Goal: Answer question/provide support: Share knowledge or assist other users

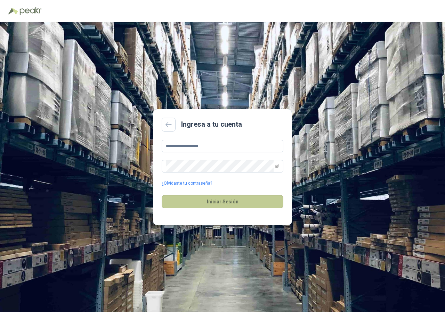
click at [207, 200] on button "Iniciar Sesión" at bounding box center [223, 201] width 122 height 13
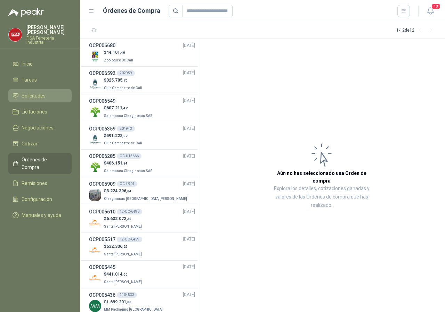
click at [34, 93] on span "Solicitudes" at bounding box center [34, 96] width 24 height 8
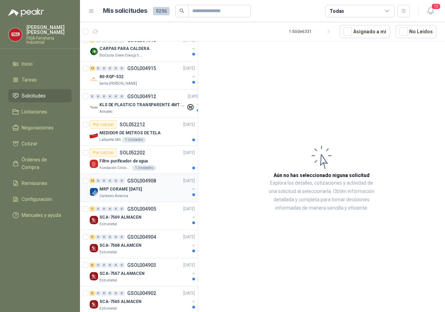
scroll to position [177, 0]
click at [111, 190] on p "MRP CORAME [DATE]" at bounding box center [120, 189] width 42 height 7
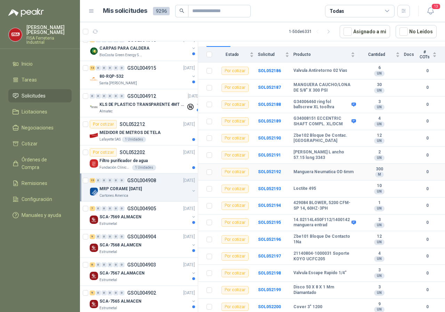
scroll to position [81, 0]
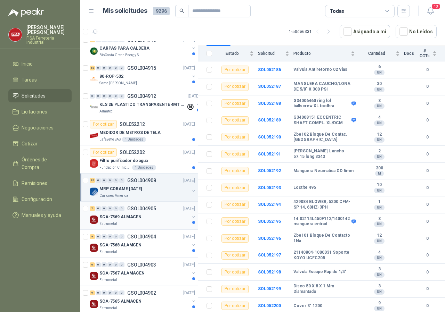
click at [115, 220] on p "SCA-7569 ALMACEN" at bounding box center [120, 217] width 42 height 7
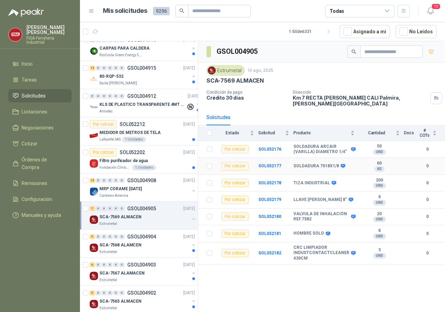
click at [234, 162] on div "Por cotizar" at bounding box center [234, 166] width 27 height 8
click at [266, 158] on td "SOL052177" at bounding box center [275, 166] width 35 height 17
click at [270, 164] on b "SOL052177" at bounding box center [269, 166] width 23 height 5
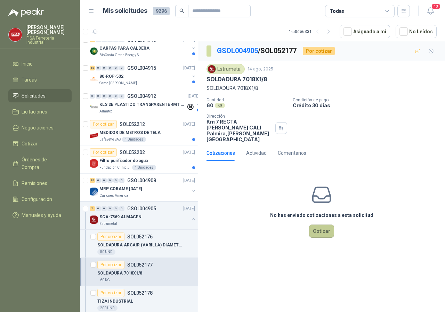
click at [327, 225] on button "Cotizar" at bounding box center [321, 231] width 25 height 13
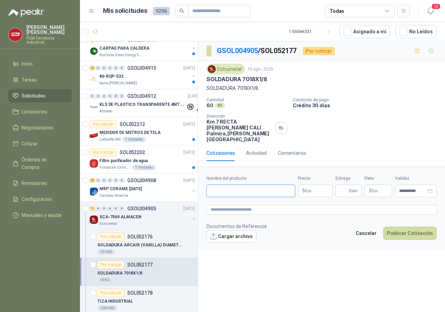
click at [260, 185] on input "Nombre del producto" at bounding box center [250, 191] width 89 height 13
type input "**********"
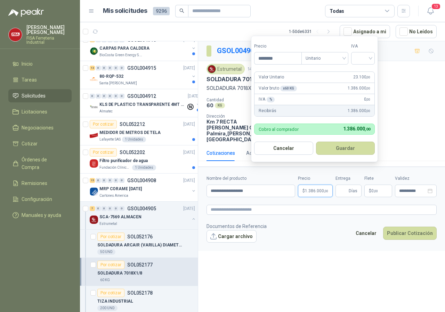
type input "********"
click at [346, 149] on button "Guardar" at bounding box center [345, 148] width 59 height 13
click at [370, 58] on input "search" at bounding box center [362, 57] width 15 height 10
click at [361, 73] on div "19%" at bounding box center [364, 73] width 13 height 8
click at [344, 148] on button "Guardar" at bounding box center [347, 148] width 60 height 13
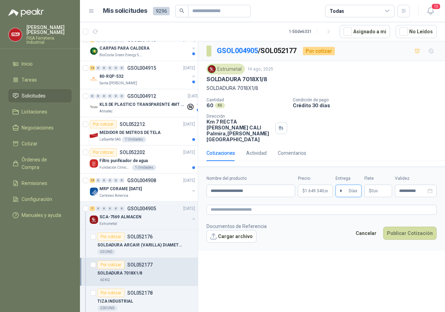
type input "*"
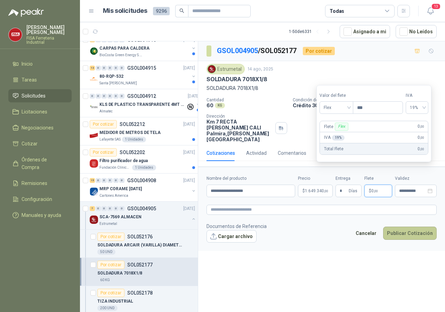
click at [415, 227] on button "Publicar Cotización" at bounding box center [410, 233] width 54 height 13
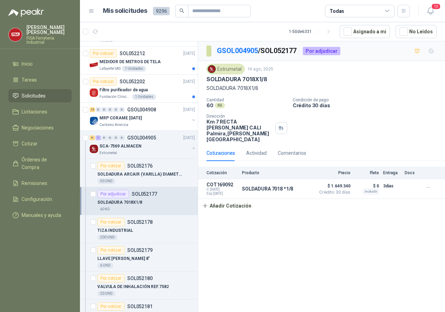
scroll to position [284, 0]
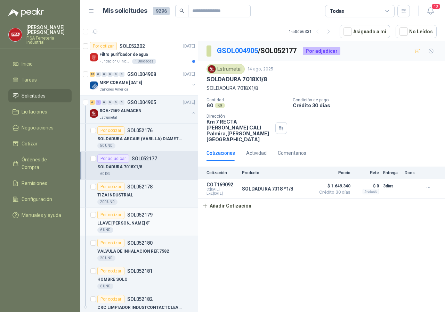
click at [108, 214] on div "Por cotizar" at bounding box center [110, 215] width 27 height 8
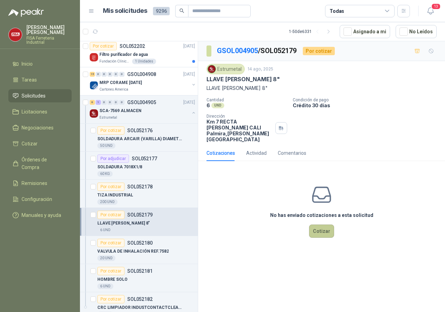
click at [320, 225] on button "Cotizar" at bounding box center [321, 231] width 25 height 13
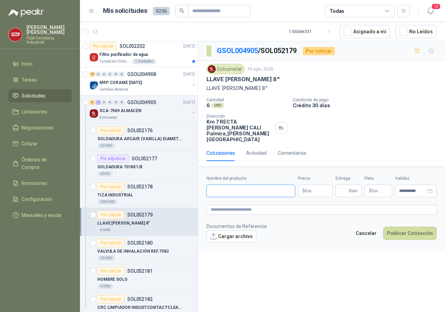
click at [221, 185] on input "Nombre del producto" at bounding box center [250, 191] width 89 height 13
type input "**********"
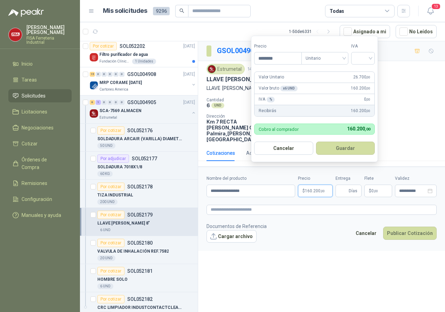
type input "********"
click at [373, 58] on div at bounding box center [363, 58] width 24 height 13
click at [361, 72] on div "19%" at bounding box center [364, 73] width 13 height 8
click at [345, 150] on button "Guardar" at bounding box center [347, 148] width 60 height 13
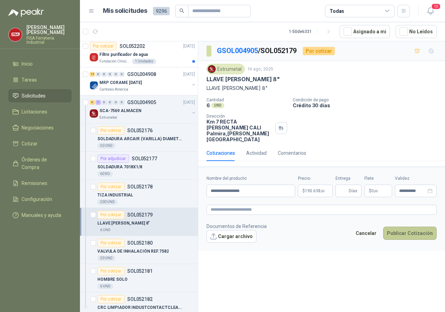
click at [398, 227] on button "Publicar Cotización" at bounding box center [410, 233] width 54 height 13
type input "*"
click at [408, 227] on button "Publicar Cotización" at bounding box center [410, 233] width 54 height 13
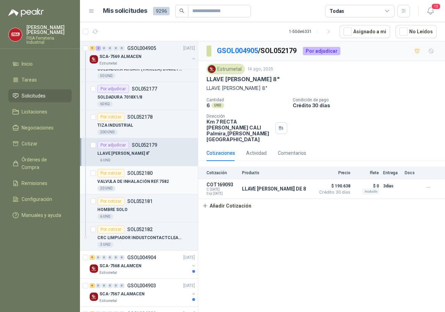
scroll to position [354, 0]
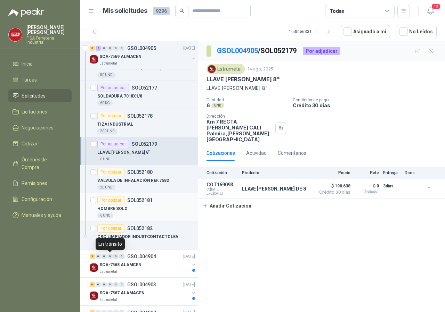
click at [106, 200] on div "Por cotizar" at bounding box center [110, 200] width 27 height 8
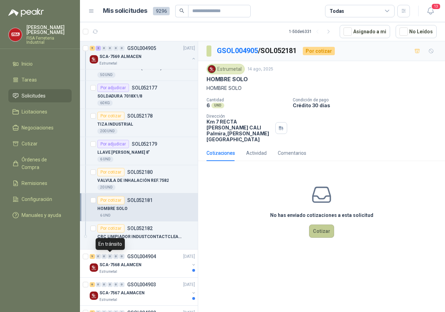
click at [317, 225] on button "Cotizar" at bounding box center [321, 231] width 25 height 13
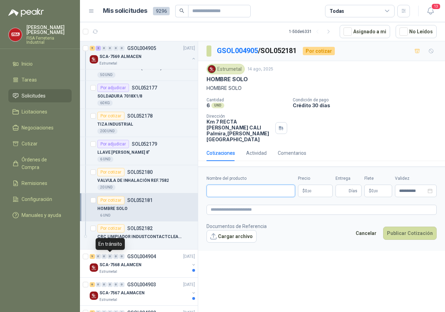
click at [241, 185] on input "Nombre del producto" at bounding box center [250, 191] width 89 height 13
type input "**********"
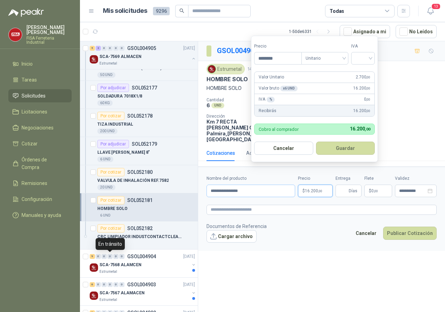
type input "********"
click at [372, 57] on div at bounding box center [363, 58] width 24 height 13
click at [364, 70] on div "19%" at bounding box center [364, 73] width 13 height 8
click at [348, 149] on button "Guardar" at bounding box center [347, 148] width 60 height 13
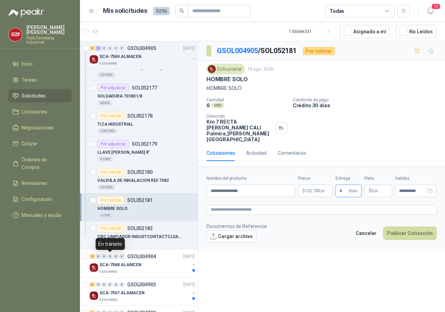
type input "*"
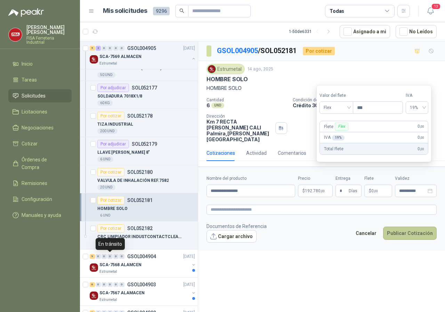
click at [402, 227] on button "Publicar Cotización" at bounding box center [410, 233] width 54 height 13
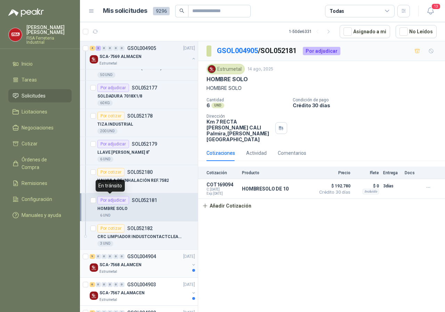
scroll to position [496, 0]
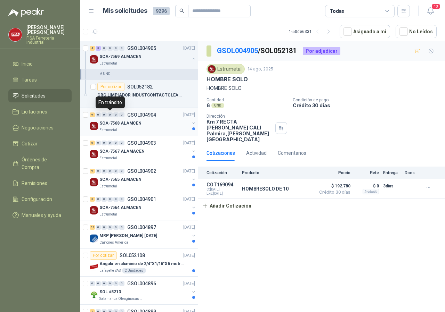
click at [93, 126] on img at bounding box center [94, 126] width 8 height 8
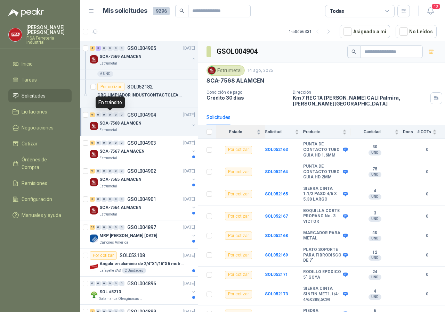
click at [257, 129] on div "Estado" at bounding box center [238, 132] width 44 height 7
click at [93, 153] on img at bounding box center [94, 154] width 8 height 8
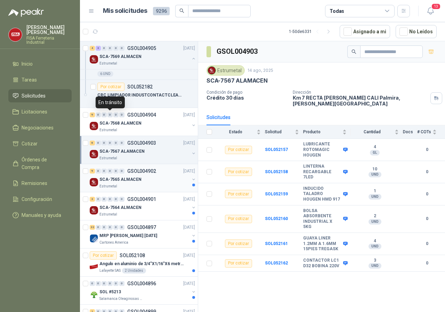
click at [93, 181] on img at bounding box center [94, 182] width 8 height 8
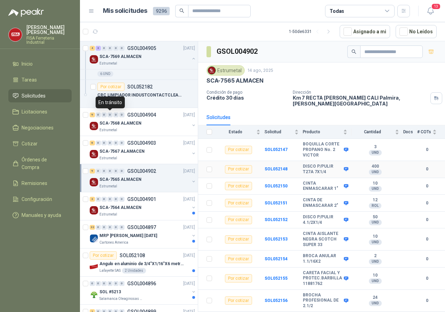
click at [232, 166] on div "Por cotizar" at bounding box center [238, 169] width 27 height 8
click at [277, 167] on b "SOL052148" at bounding box center [275, 169] width 23 height 5
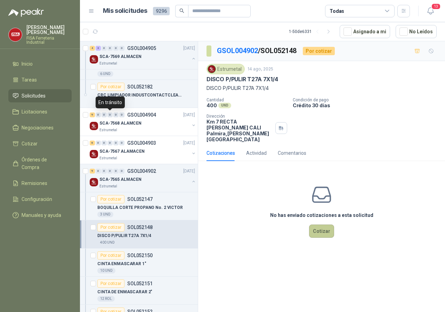
click at [328, 225] on button "Cotizar" at bounding box center [321, 231] width 25 height 13
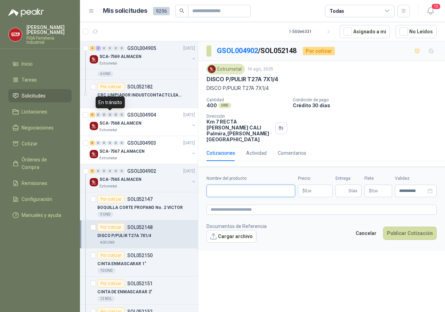
click at [232, 185] on input "Nombre del producto" at bounding box center [250, 191] width 89 height 13
type input "**********"
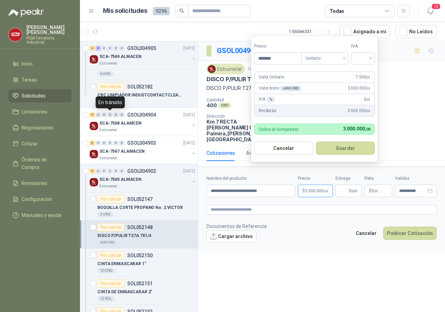
type input "*******"
click at [370, 58] on input "search" at bounding box center [362, 57] width 15 height 10
click at [363, 72] on div "19%" at bounding box center [364, 73] width 13 height 8
click at [346, 145] on button "Guardar" at bounding box center [347, 148] width 60 height 13
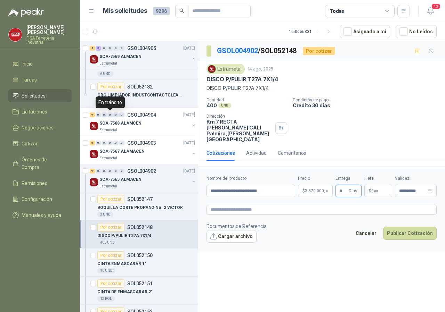
type input "*"
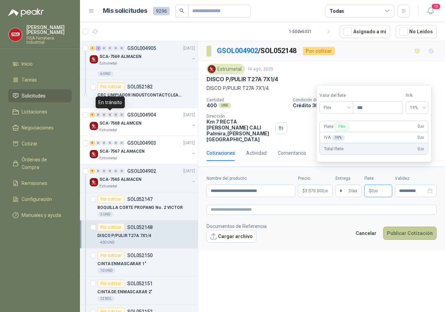
click at [421, 227] on button "Publicar Cotización" at bounding box center [410, 233] width 54 height 13
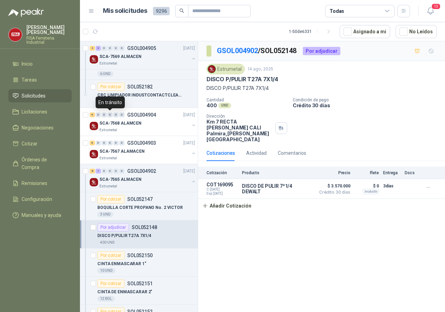
click at [108, 237] on p "DISCO P/PULIR T27A 7X1/4" at bounding box center [124, 236] width 54 height 7
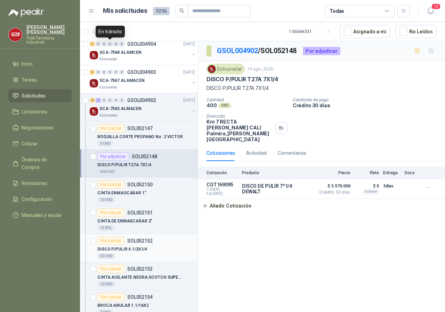
click at [131, 248] on p "DISCO P/PULIR 4.1/2X1/4" at bounding box center [122, 249] width 50 height 7
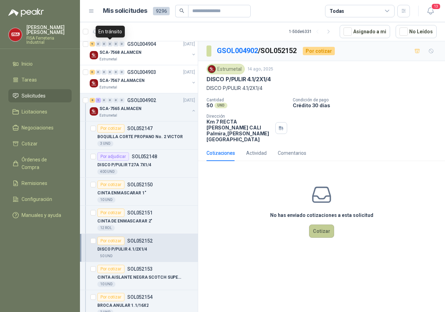
click at [325, 225] on button "Cotizar" at bounding box center [321, 231] width 25 height 13
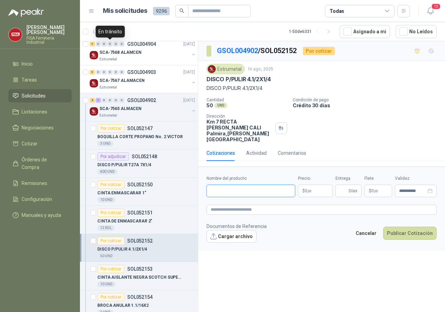
click at [258, 185] on input "Nombre del producto" at bounding box center [250, 191] width 89 height 13
type input "**********"
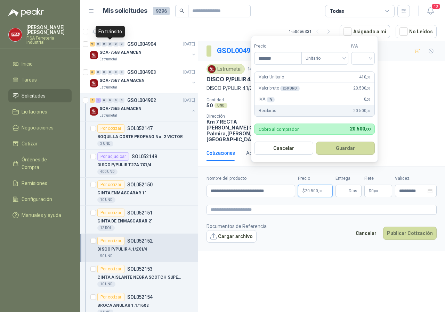
type input "*******"
click at [370, 58] on input "search" at bounding box center [362, 57] width 15 height 10
click at [363, 72] on div "19%" at bounding box center [364, 73] width 13 height 8
click at [338, 145] on button "Guardar" at bounding box center [347, 148] width 60 height 13
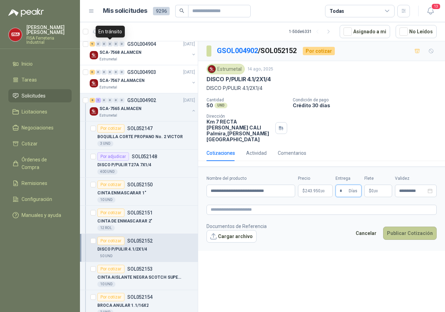
type input "*"
click at [408, 227] on button "Publicar Cotización" at bounding box center [410, 233] width 54 height 13
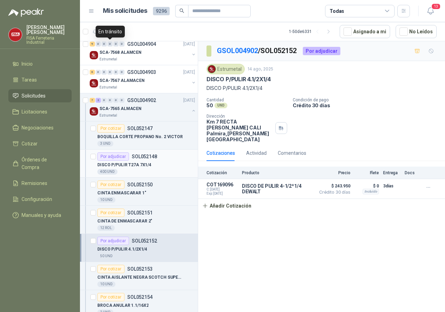
click at [124, 162] on p "DISCO P/PULIR T27A 7X1/4" at bounding box center [124, 165] width 54 height 7
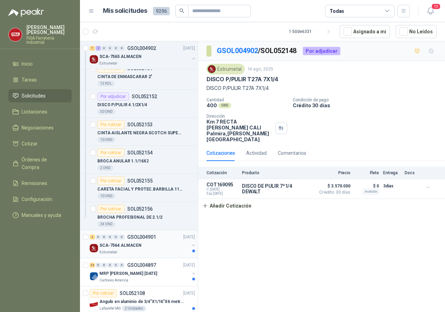
scroll to position [744, 0]
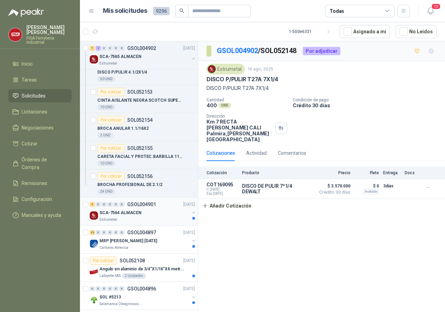
click at [125, 213] on p "SCA-7564 ALMACEN" at bounding box center [120, 213] width 42 height 7
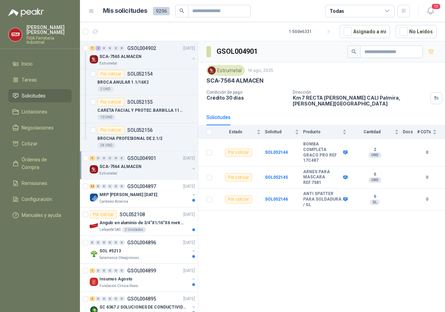
scroll to position [815, 0]
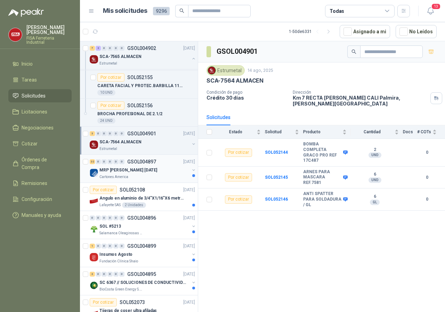
click at [123, 173] on p "MRP [PERSON_NAME] [DATE]" at bounding box center [128, 170] width 58 height 7
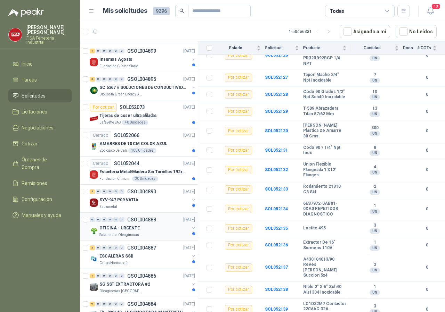
scroll to position [1028, 0]
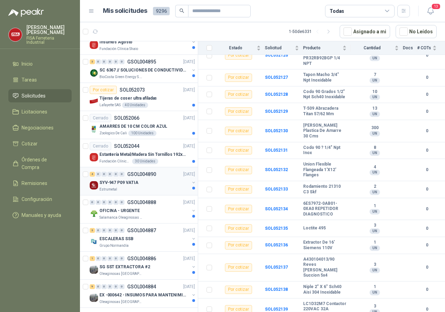
click at [112, 182] on p "SYV-947 P09 VATIA" at bounding box center [118, 183] width 39 height 7
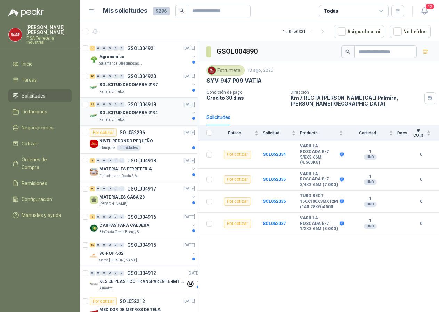
click at [119, 114] on p "SOLICITUD DE COMPRA 2194" at bounding box center [128, 113] width 58 height 7
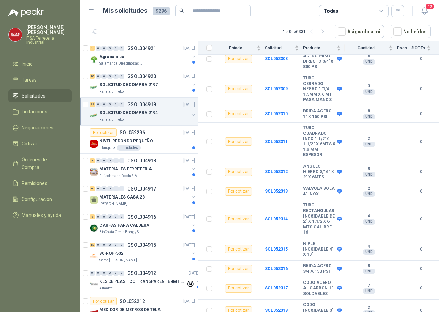
click at [111, 116] on p "SOLICITUD DE COMPRA 2194" at bounding box center [128, 113] width 58 height 7
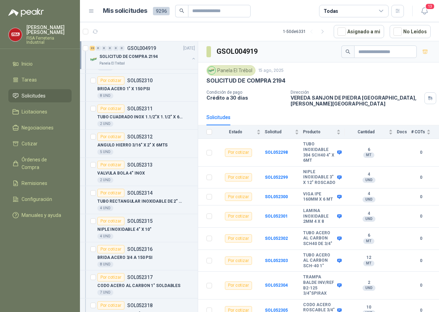
click at [32, 36] on p "FISA Ferreteria Industrial" at bounding box center [48, 40] width 45 height 8
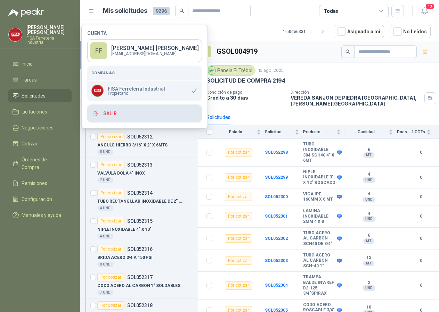
click at [115, 111] on button "Salir" at bounding box center [144, 114] width 115 height 18
